Goal: Check status

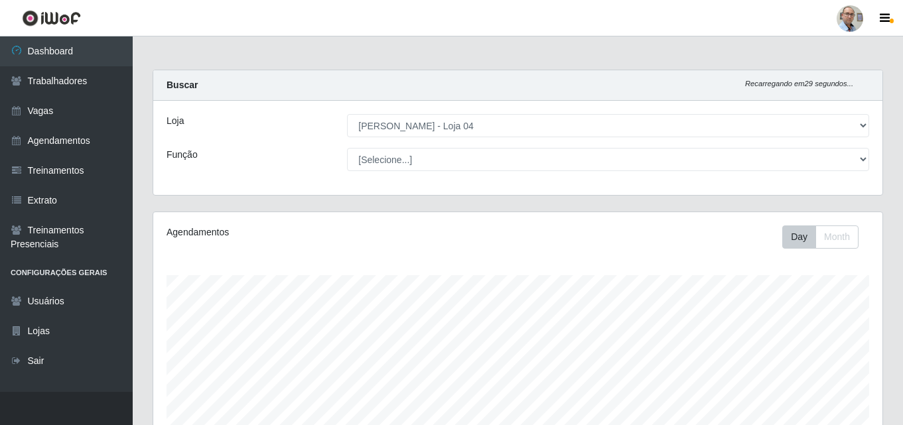
select select "251"
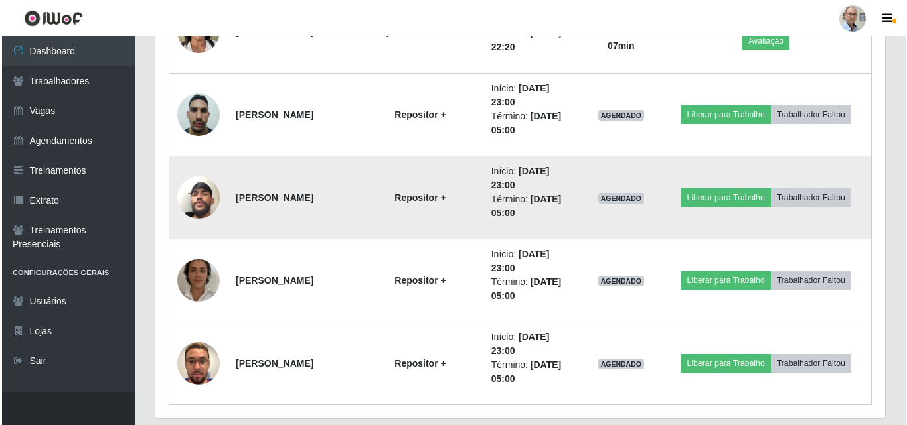
scroll to position [1946, 0]
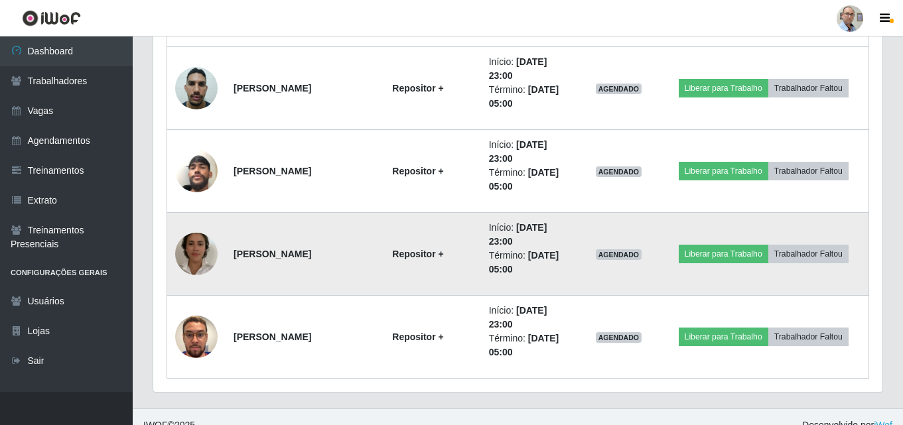
click at [195, 257] on img at bounding box center [196, 254] width 42 height 76
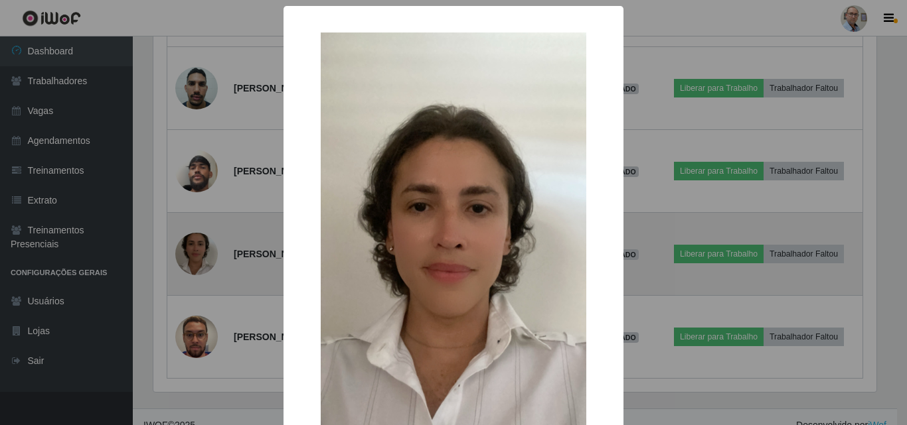
click at [195, 257] on div "× OK Cancel" at bounding box center [453, 212] width 907 height 425
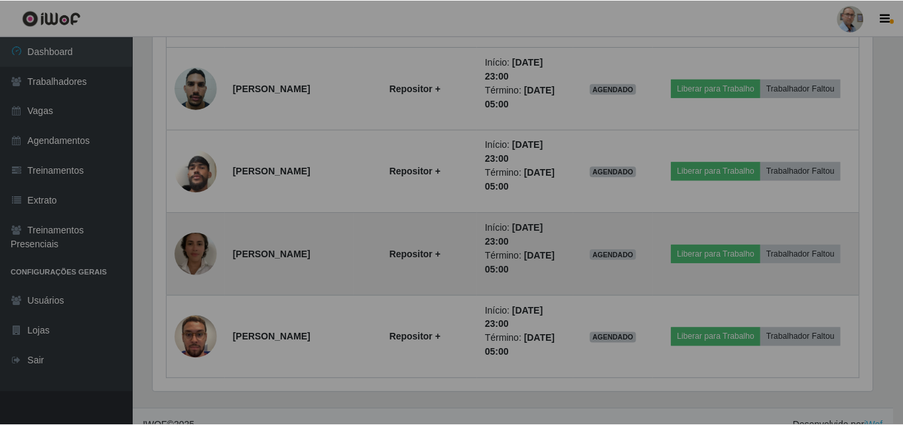
scroll to position [275, 729]
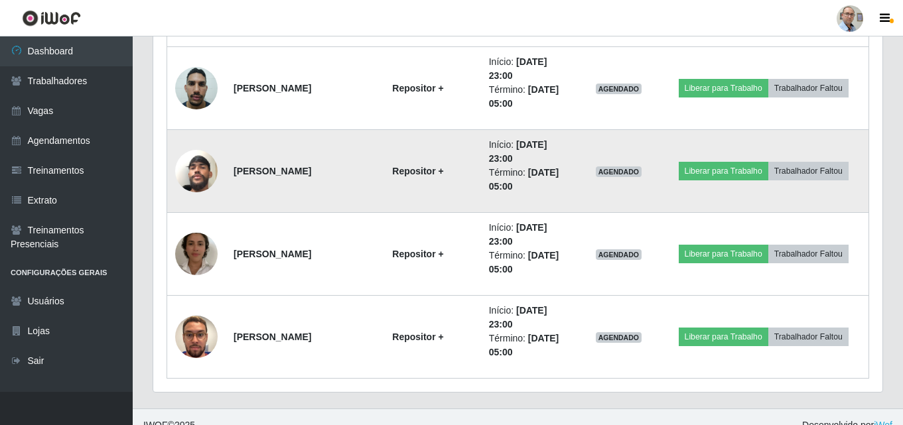
click at [202, 177] on img at bounding box center [196, 171] width 42 height 76
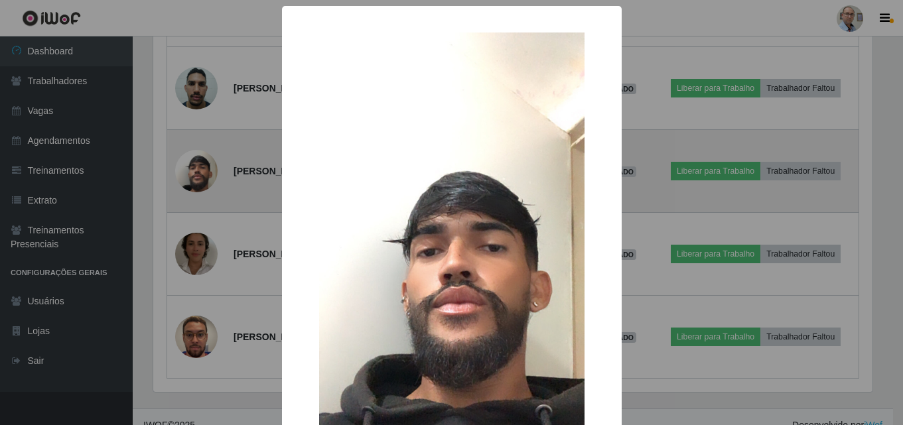
scroll to position [275, 723]
click at [202, 177] on div "× OK Cancel" at bounding box center [453, 212] width 907 height 425
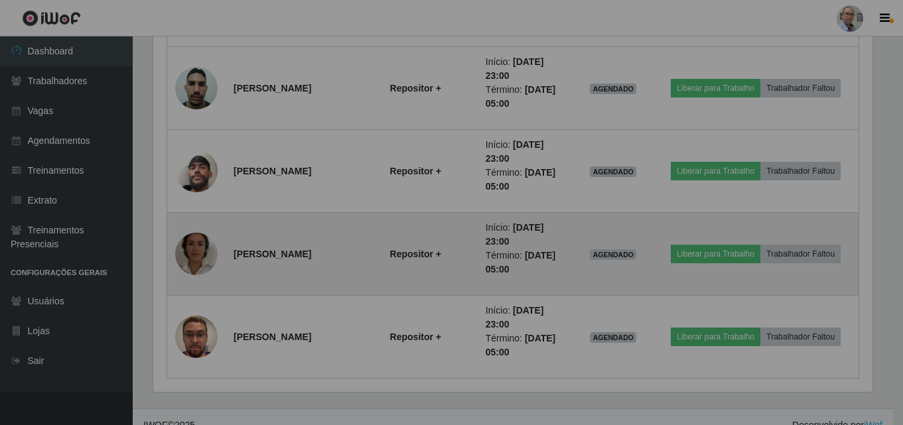
scroll to position [275, 729]
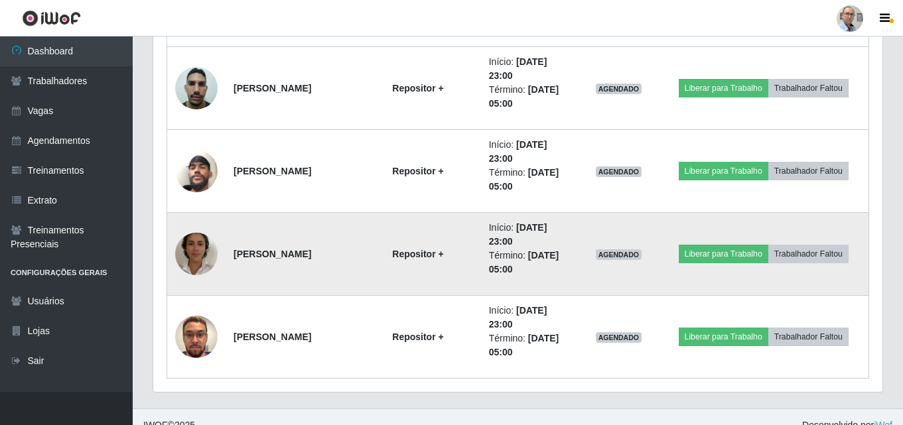
click at [198, 265] on img at bounding box center [196, 254] width 42 height 76
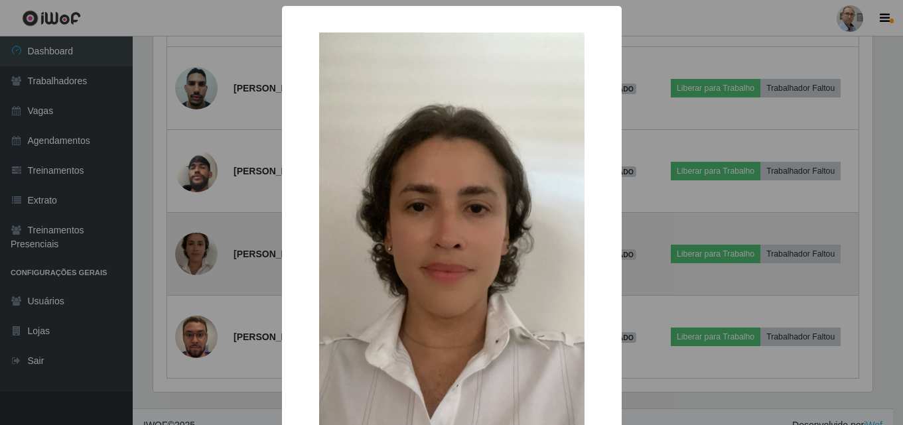
scroll to position [275, 723]
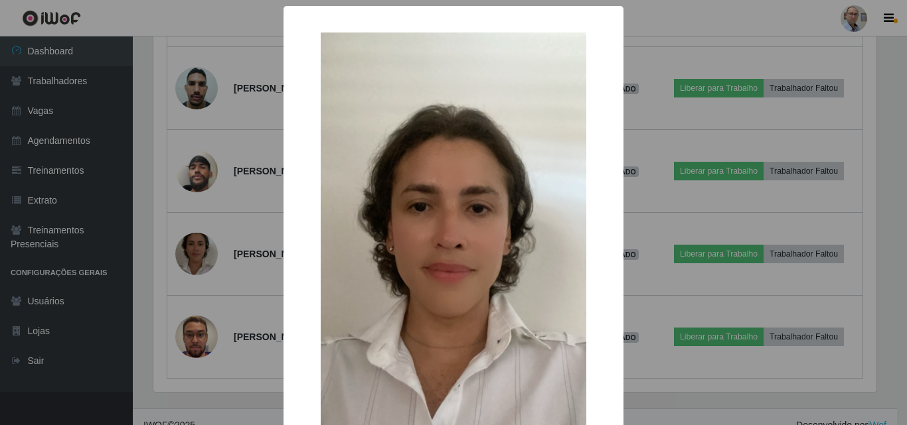
click at [206, 252] on div "× OK Cancel" at bounding box center [453, 212] width 907 height 425
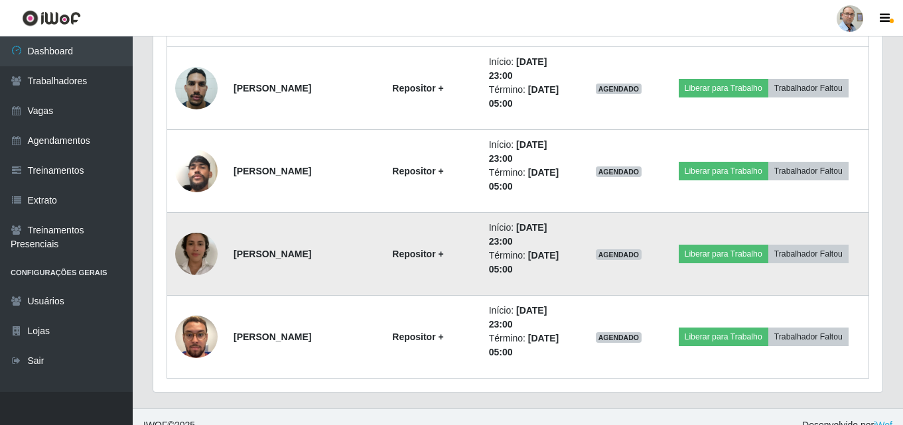
scroll to position [275, 729]
click at [192, 257] on img at bounding box center [196, 254] width 42 height 76
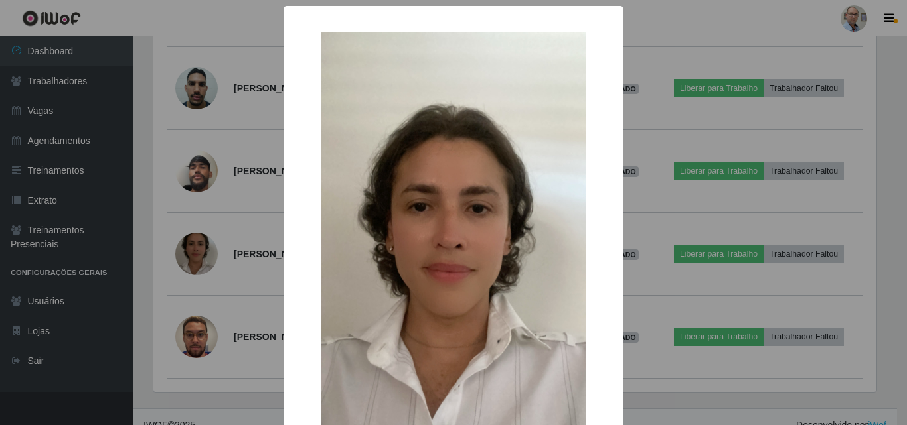
click at [192, 256] on div "× OK Cancel" at bounding box center [453, 212] width 907 height 425
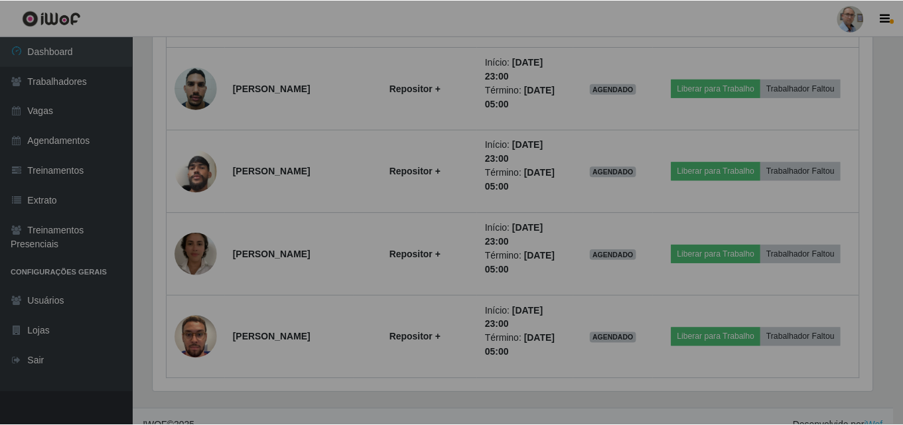
scroll to position [275, 729]
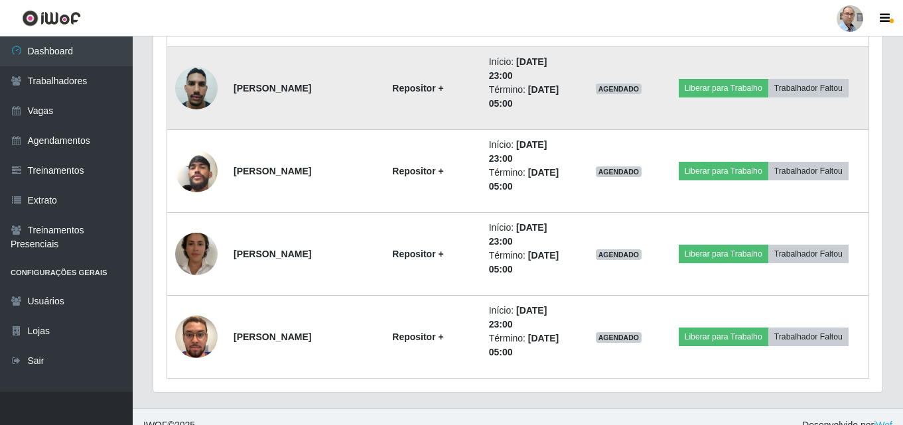
click at [196, 95] on img at bounding box center [196, 88] width 42 height 56
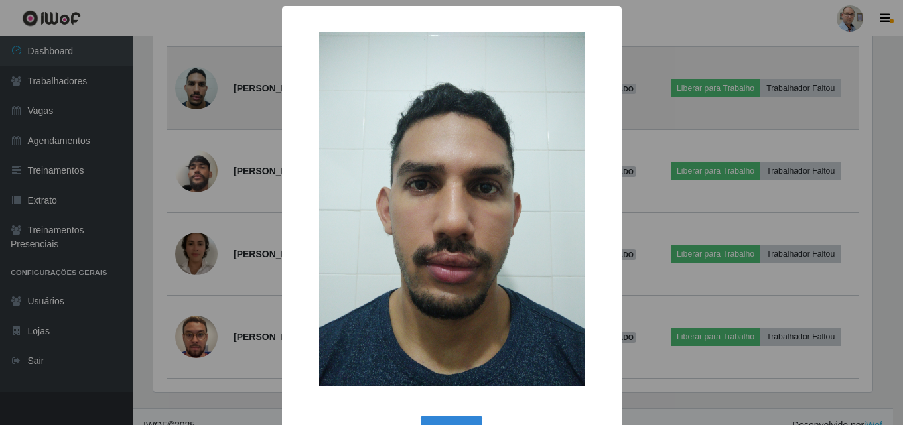
scroll to position [275, 723]
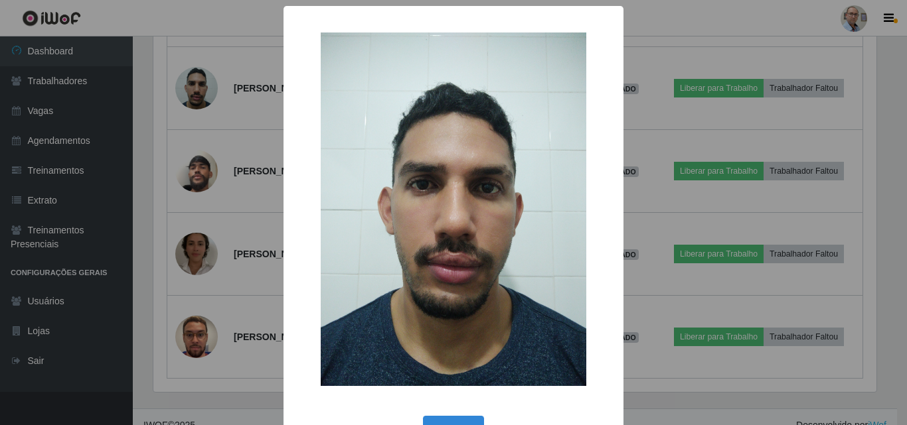
click at [196, 94] on div "× OK Cancel" at bounding box center [453, 212] width 907 height 425
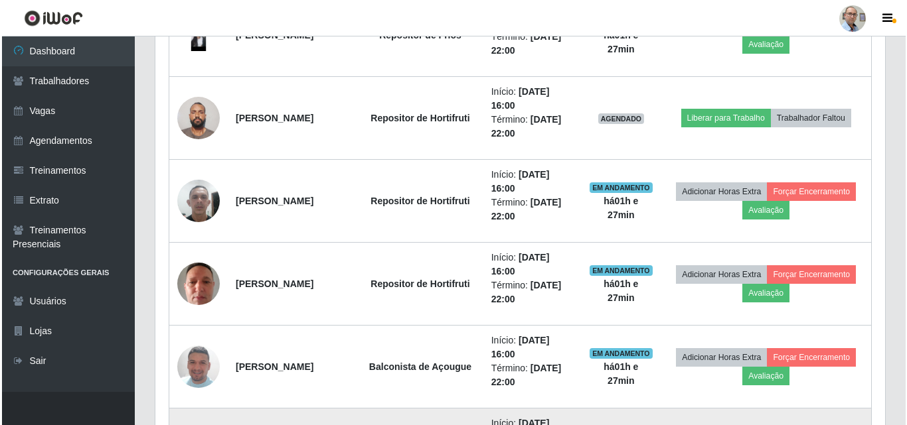
scroll to position [1481, 0]
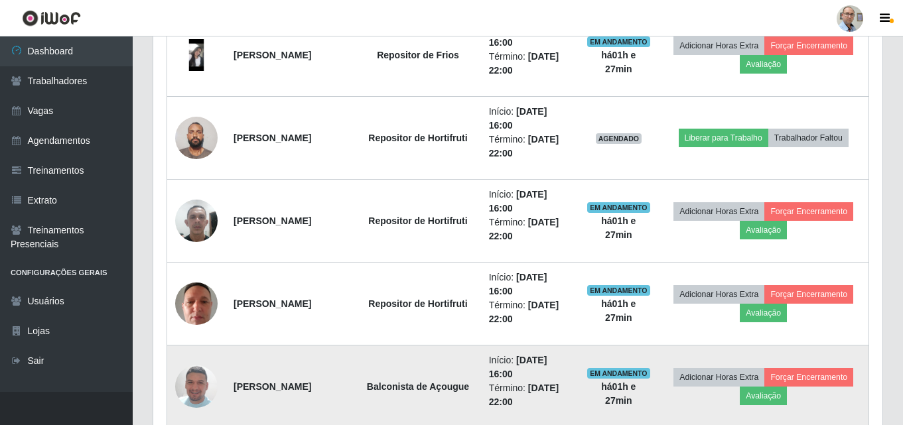
click at [194, 388] on img at bounding box center [196, 387] width 42 height 76
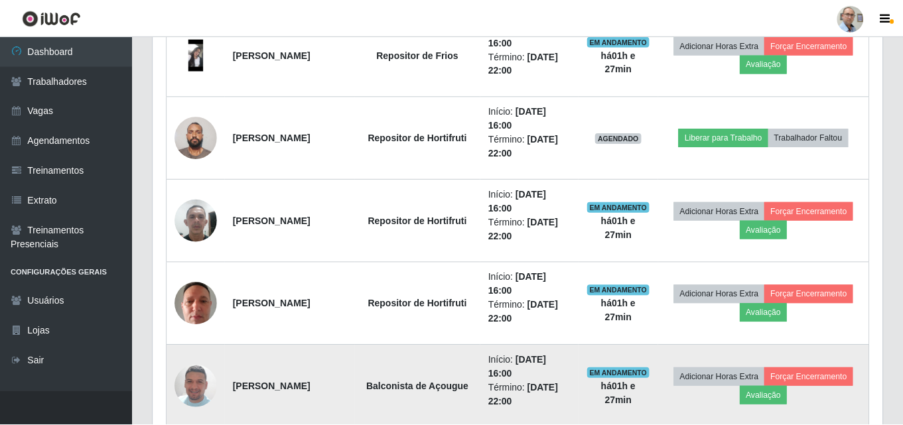
scroll to position [275, 723]
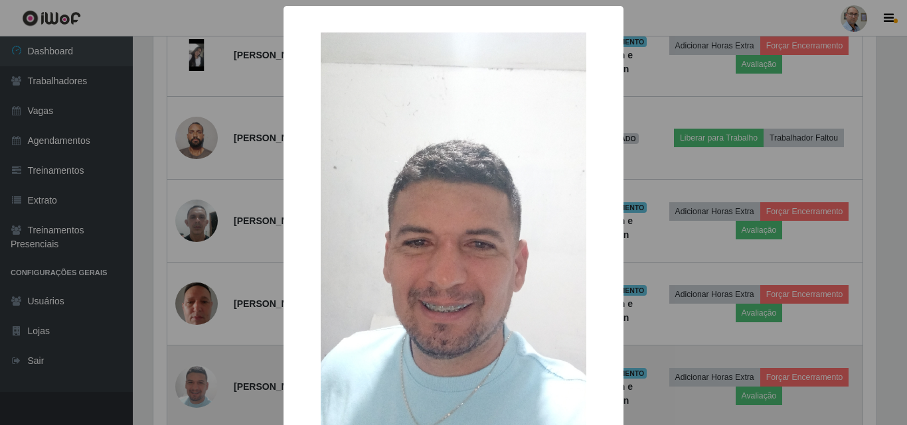
click at [194, 388] on div "× OK Cancel" at bounding box center [453, 212] width 907 height 425
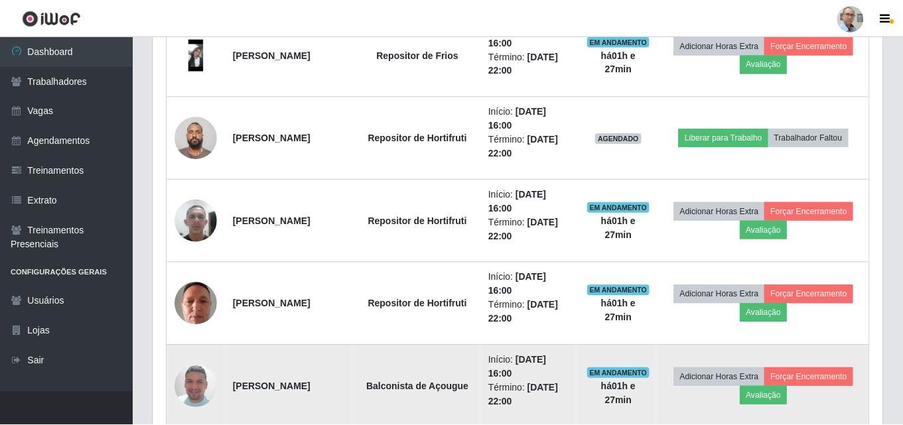
scroll to position [0, 0]
